Goal: Check status

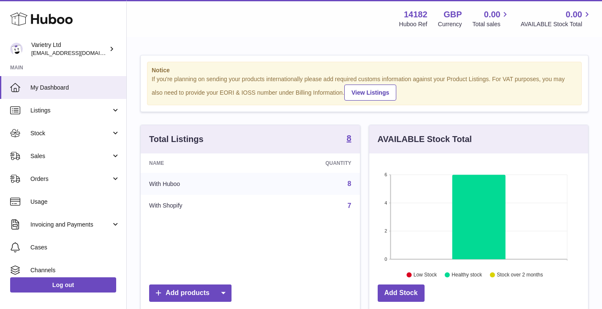
scroll to position [132, 219]
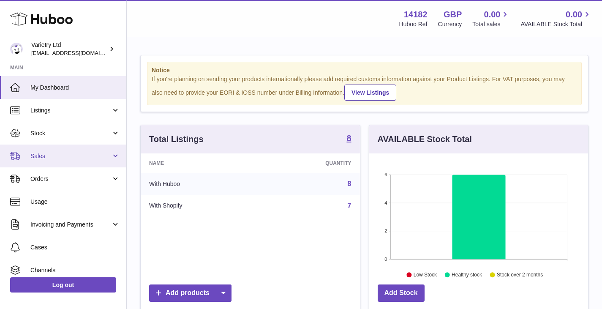
click at [51, 158] on span "Sales" at bounding box center [70, 156] width 81 height 8
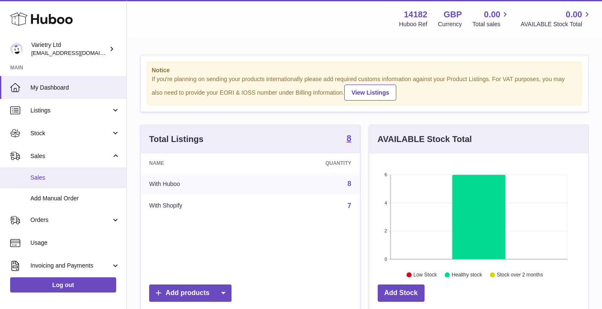
click at [49, 180] on span "Sales" at bounding box center [75, 178] width 90 height 8
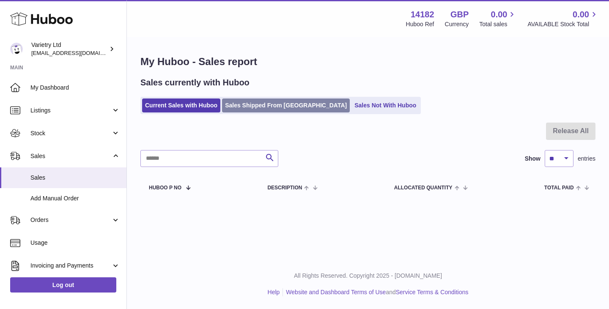
click at [243, 104] on link "Sales Shipped From Huboo" at bounding box center [286, 105] width 128 height 14
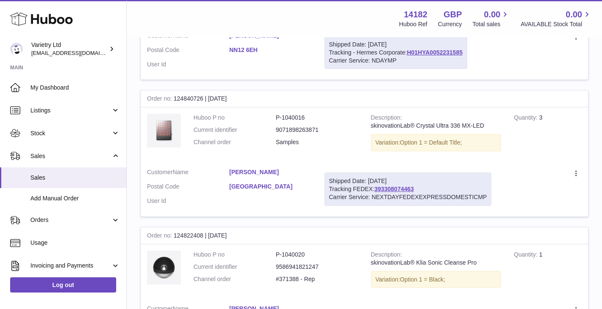
scroll to position [254, 0]
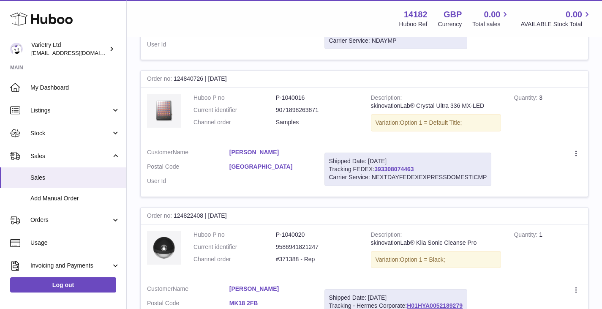
click at [397, 172] on link "393308074463" at bounding box center [393, 169] width 39 height 7
